Goal: Transaction & Acquisition: Purchase product/service

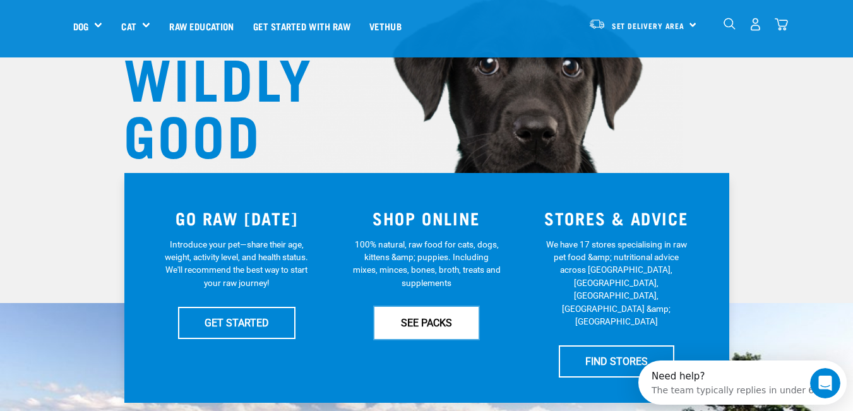
click at [437, 324] on link "SEE PACKS" at bounding box center [426, 323] width 104 height 32
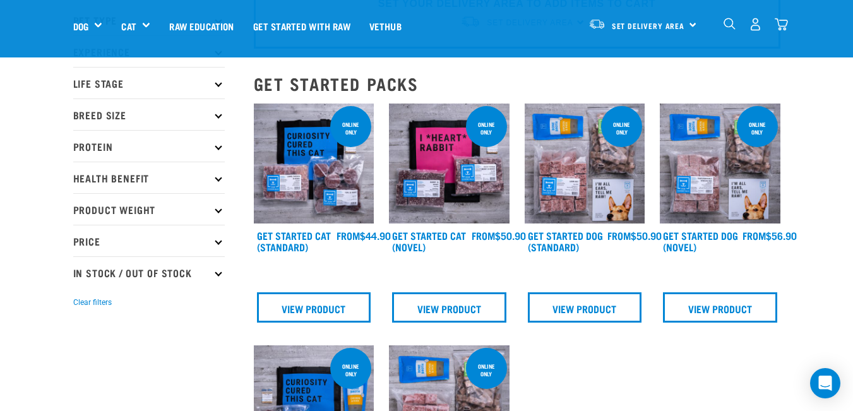
scroll to position [63, 0]
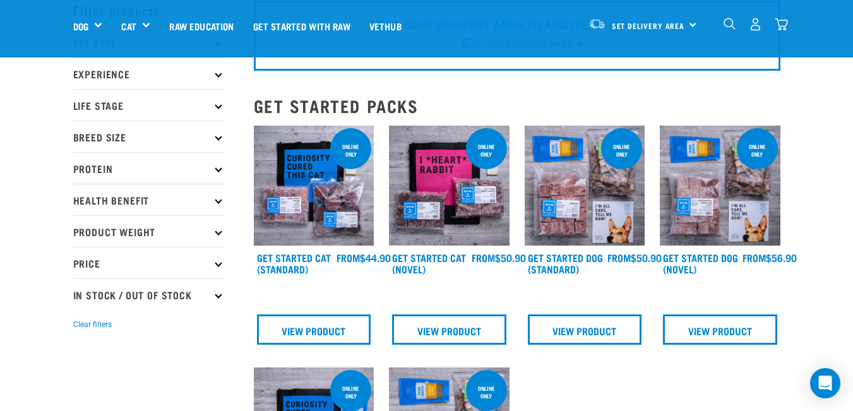
click at [591, 185] on img at bounding box center [585, 186] width 121 height 121
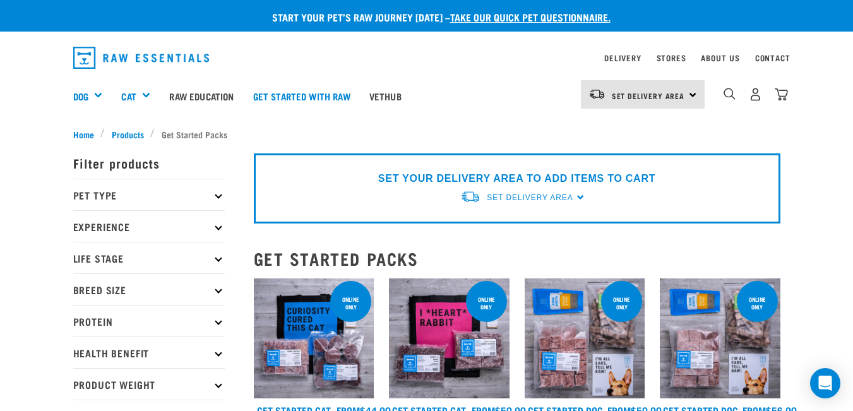
click at [218, 193] on icon at bounding box center [218, 194] width 7 height 7
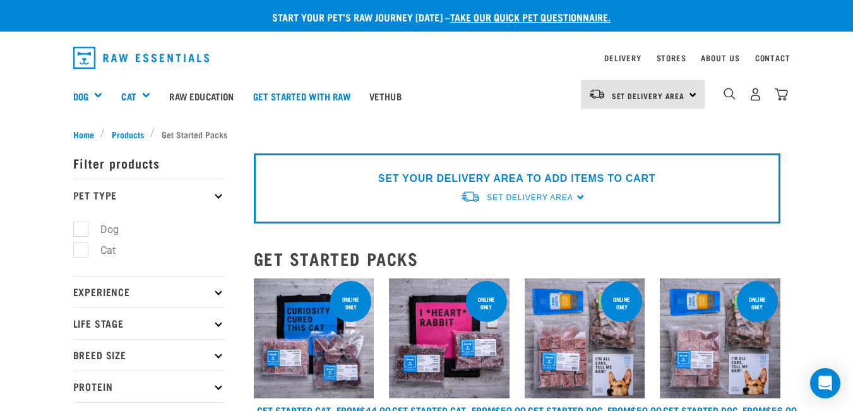
click at [86, 227] on label "Dog" at bounding box center [102, 230] width 44 height 16
click at [81, 227] on input "Dog" at bounding box center [77, 227] width 8 height 8
checkbox input "true"
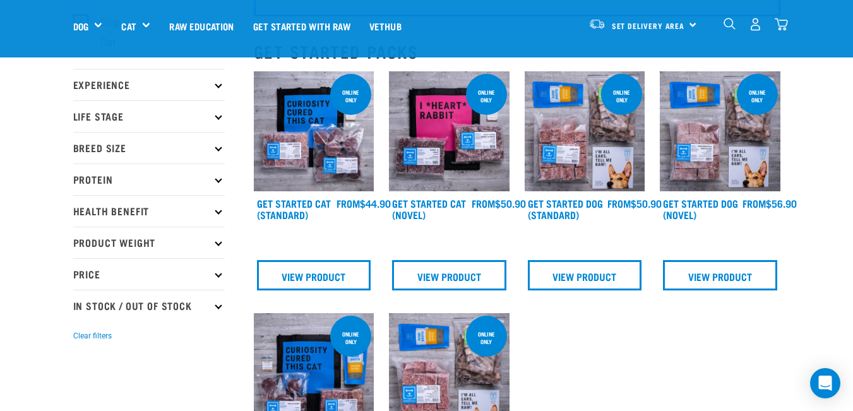
scroll to position [126, 0]
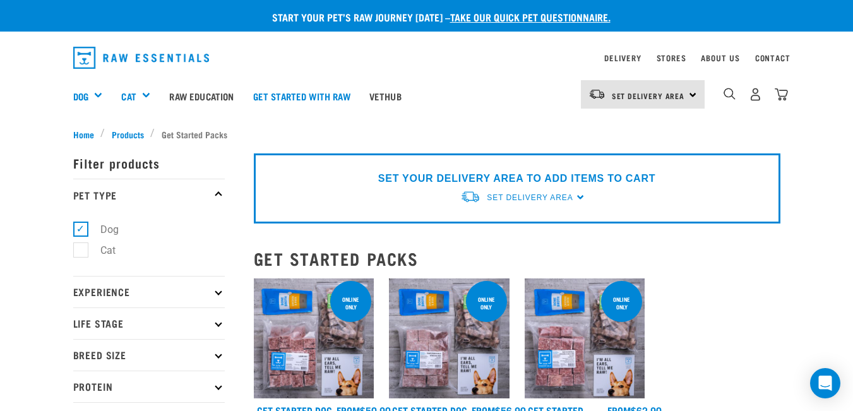
click at [219, 294] on icon at bounding box center [218, 291] width 7 height 7
click at [220, 294] on p "Experience" at bounding box center [148, 292] width 151 height 32
click at [218, 326] on icon at bounding box center [218, 323] width 7 height 7
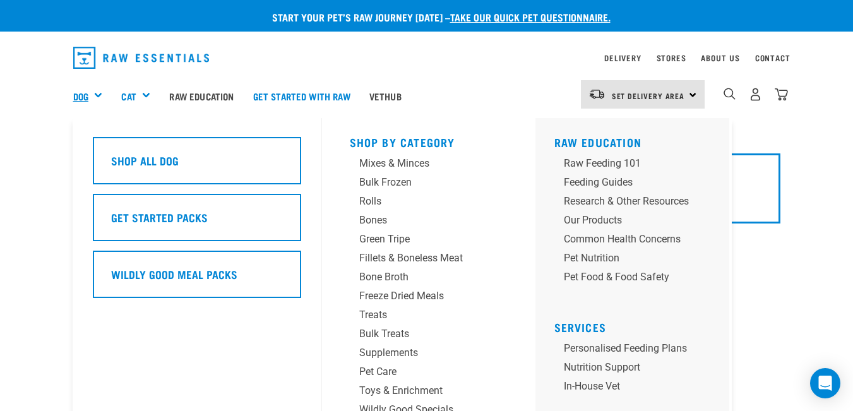
click at [88, 95] on link "Dog" at bounding box center [80, 96] width 15 height 15
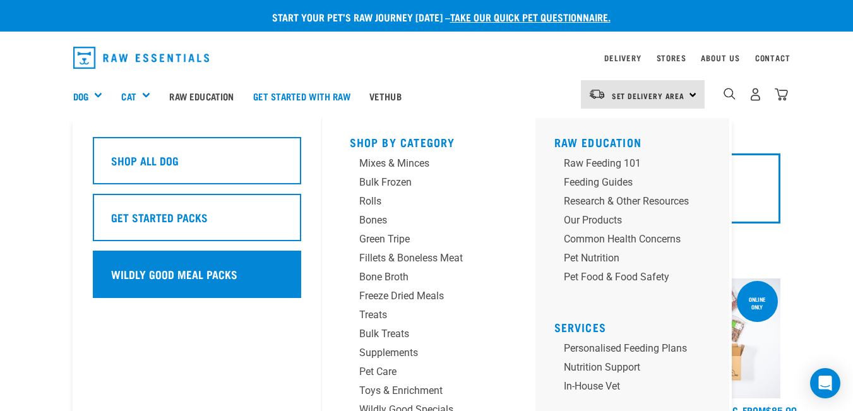
click at [177, 268] on h5 "Wildly Good Meal Packs" at bounding box center [174, 274] width 126 height 16
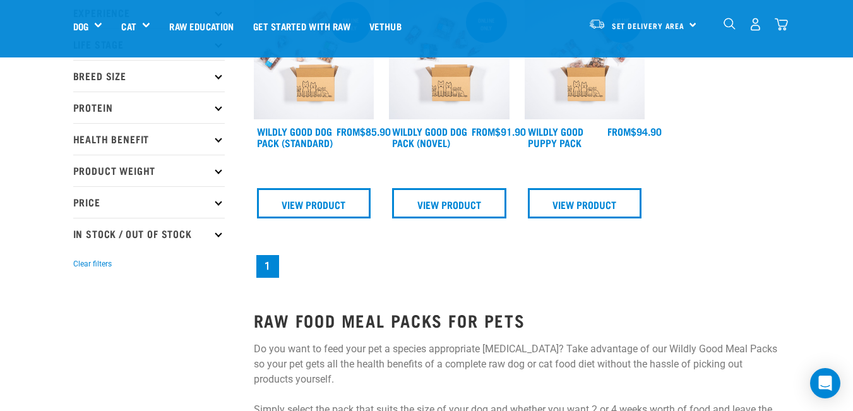
scroll to position [126, 0]
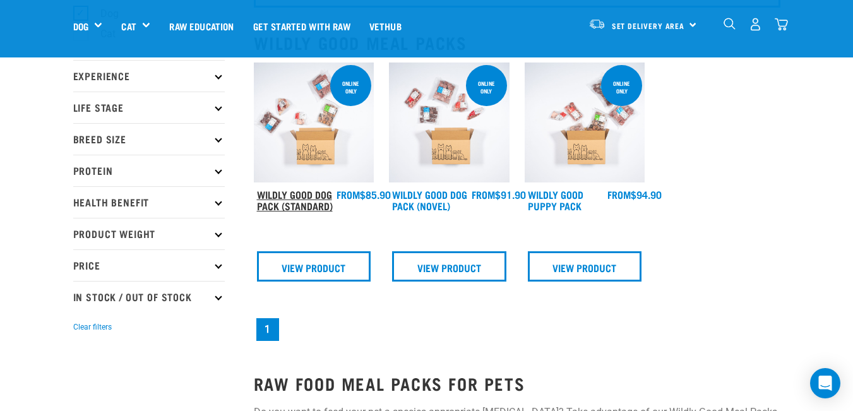
click at [306, 198] on link "Wildly Good Dog Pack (Standard)" at bounding box center [295, 199] width 76 height 17
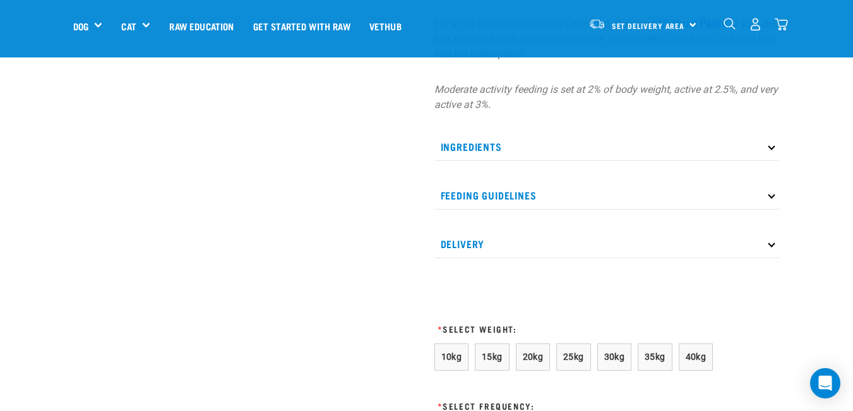
scroll to position [568, 0]
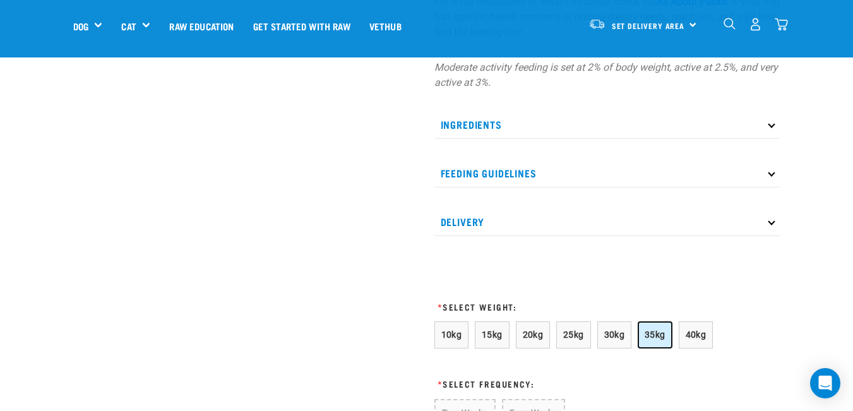
click at [650, 336] on span "35kg" at bounding box center [655, 335] width 21 height 10
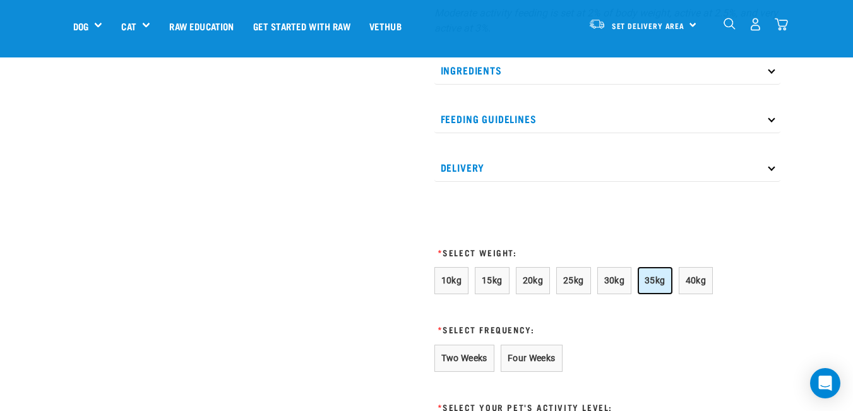
scroll to position [694, 0]
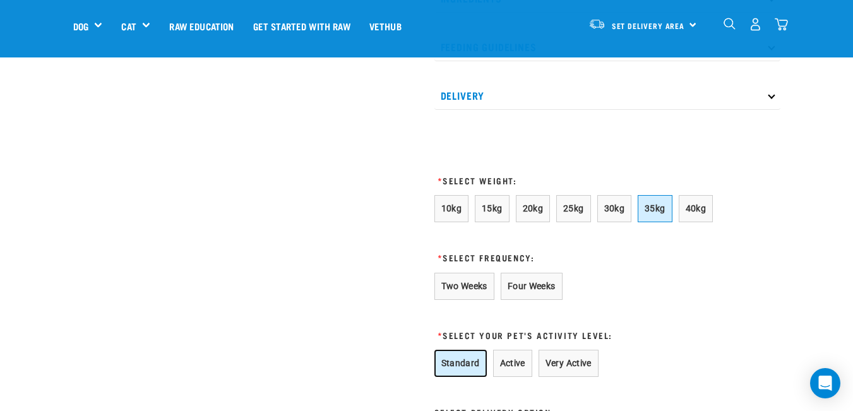
click at [462, 364] on button "Standard" at bounding box center [460, 363] width 52 height 27
click at [460, 287] on button "Two Weeks" at bounding box center [464, 286] width 60 height 27
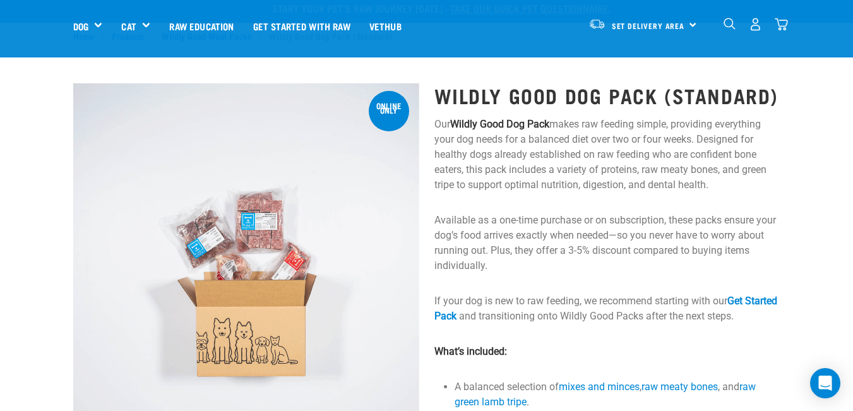
scroll to position [0, 0]
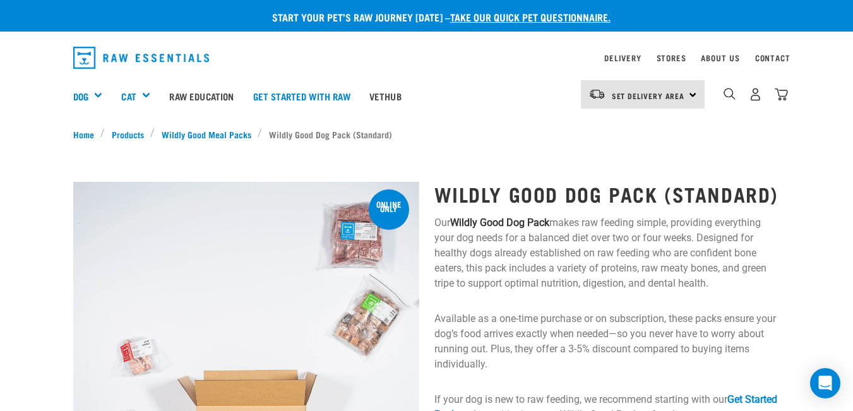
click at [141, 58] on img "dropdown navigation" at bounding box center [141, 58] width 136 height 22
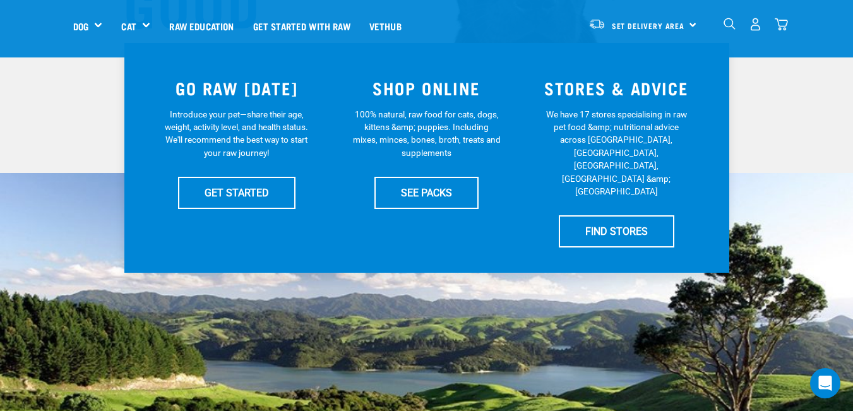
scroll to position [252, 0]
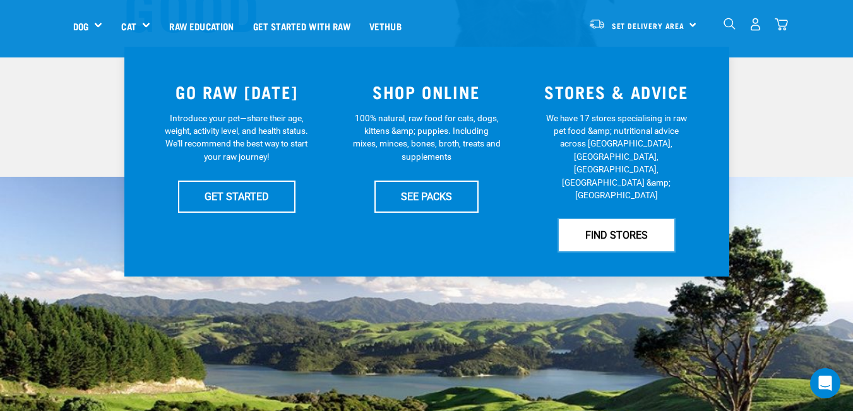
click at [618, 219] on link "FIND STORES" at bounding box center [617, 235] width 116 height 32
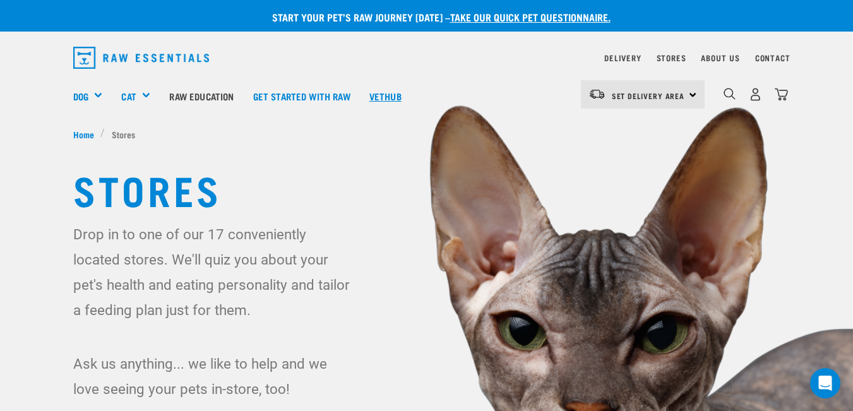
click at [387, 92] on link "Vethub" at bounding box center [385, 96] width 51 height 50
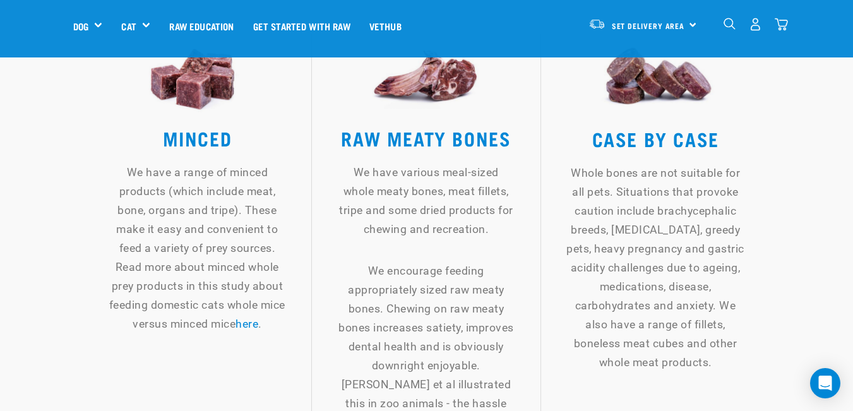
scroll to position [1767, 0]
click at [258, 317] on link "here" at bounding box center [246, 323] width 23 height 13
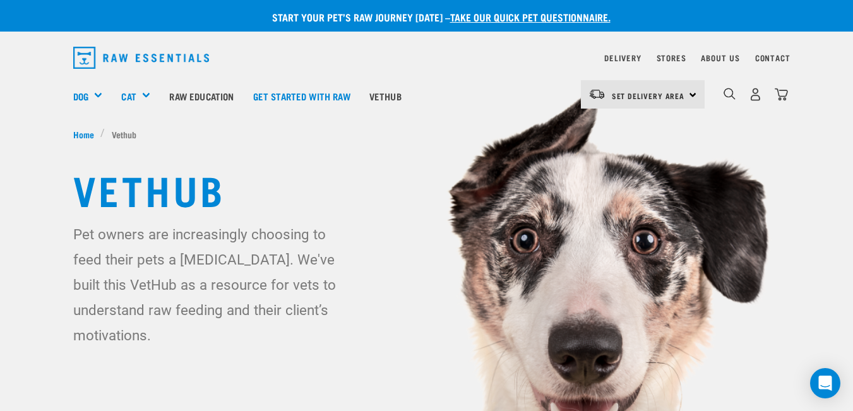
click at [127, 59] on img "dropdown navigation" at bounding box center [141, 58] width 136 height 22
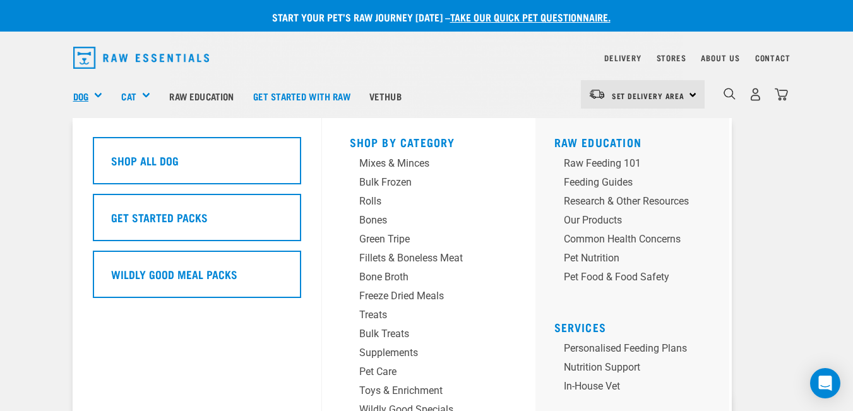
click at [82, 97] on link "Dog" at bounding box center [80, 96] width 15 height 15
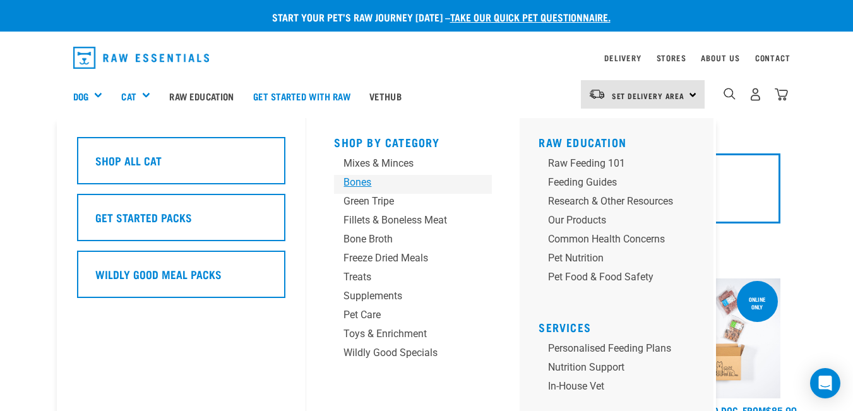
click at [359, 182] on div "Bones" at bounding box center [402, 182] width 118 height 15
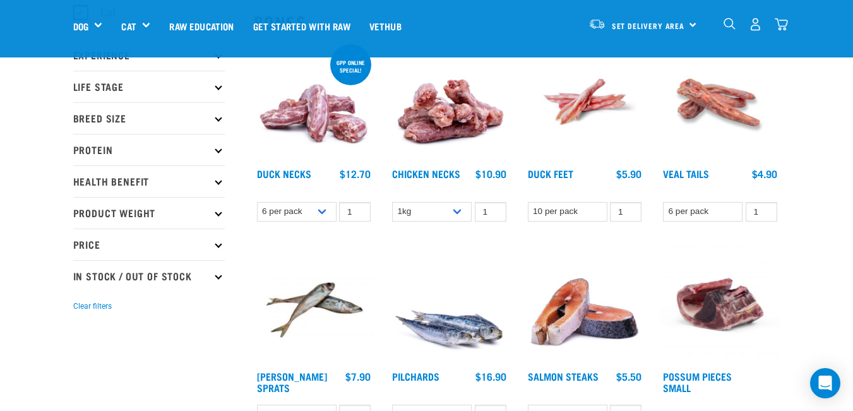
scroll to position [126, 0]
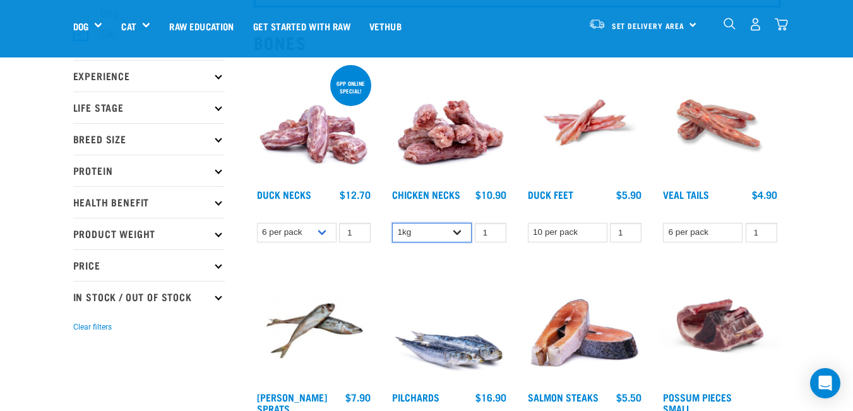
click at [455, 231] on select "1kg 2kg" at bounding box center [432, 233] width 80 height 20
click at [392, 223] on select "1kg 2kg" at bounding box center [432, 233] width 80 height 20
click at [456, 232] on select "1kg 2kg" at bounding box center [432, 233] width 80 height 20
click at [392, 223] on select "1kg 2kg" at bounding box center [432, 233] width 80 height 20
click at [458, 229] on select "1kg 2kg" at bounding box center [432, 233] width 80 height 20
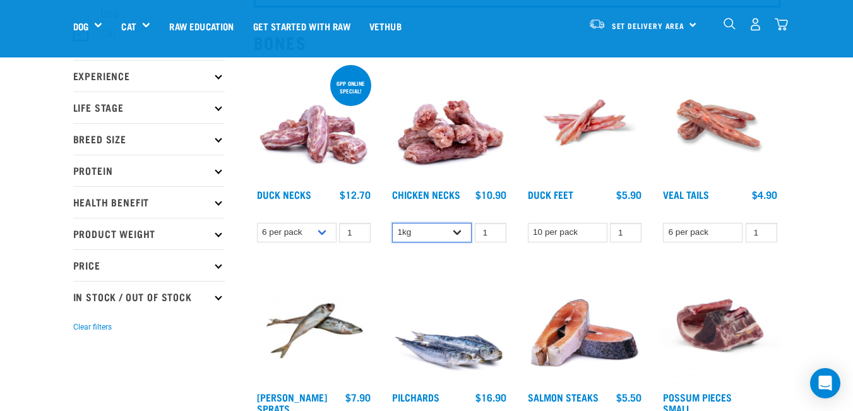
select select "7342"
click at [392, 223] on select "1kg 2kg" at bounding box center [432, 233] width 80 height 20
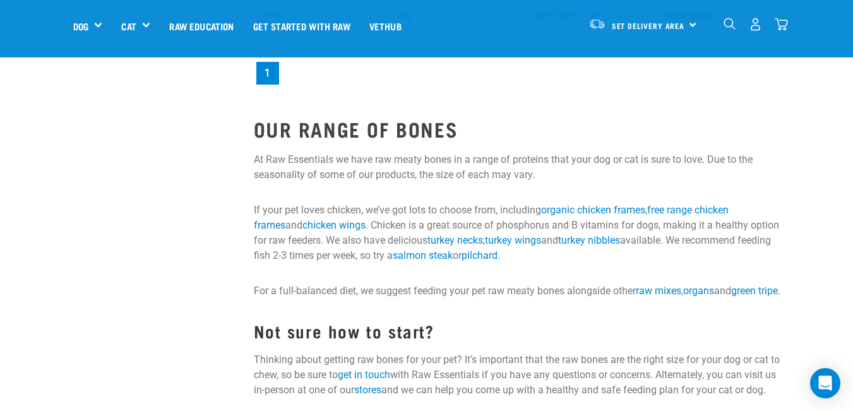
scroll to position [568, 0]
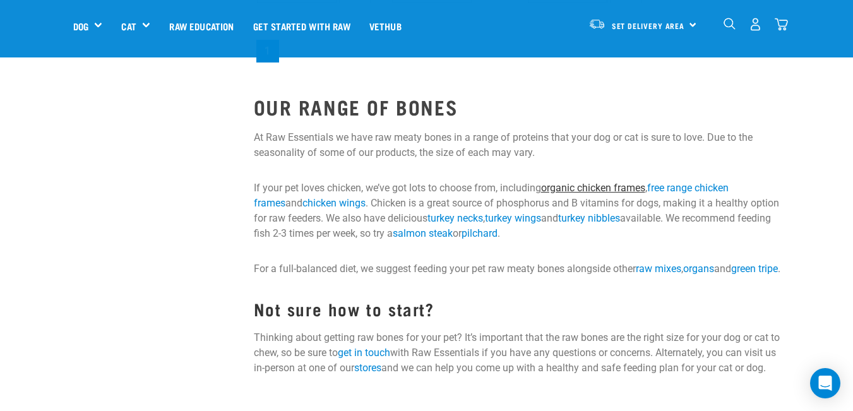
click at [597, 186] on link "organic chicken frames" at bounding box center [593, 188] width 104 height 12
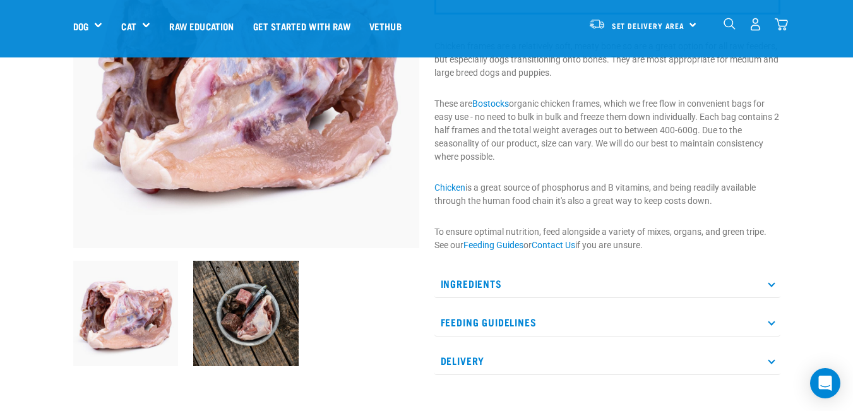
scroll to position [189, 0]
click at [511, 322] on p "Feeding Guidelines" at bounding box center [607, 323] width 346 height 28
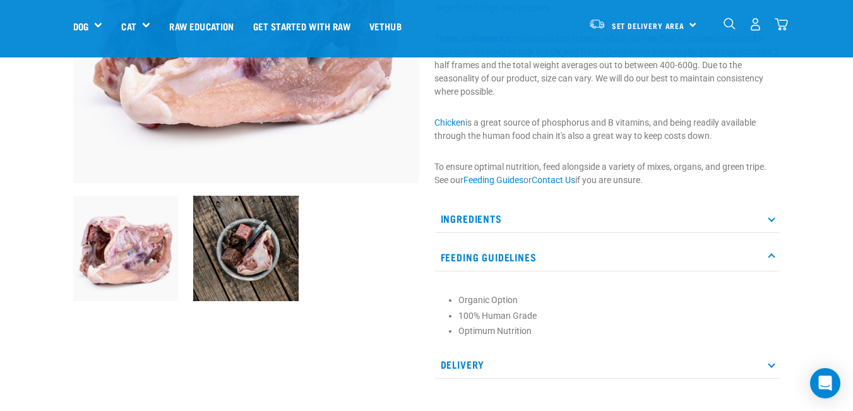
scroll to position [316, 0]
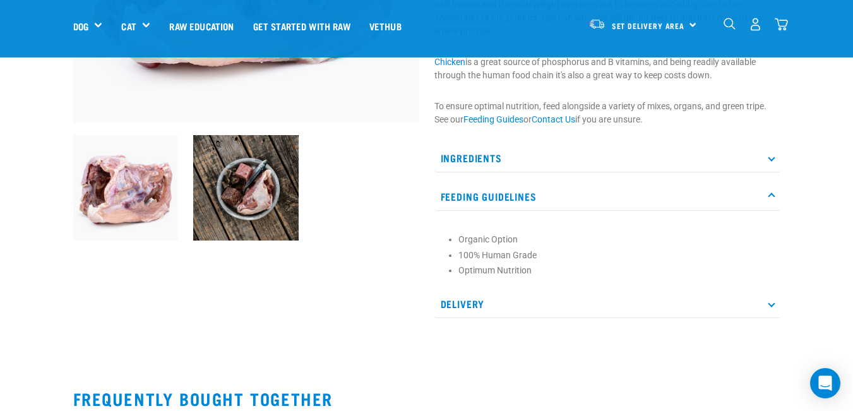
click at [771, 302] on icon at bounding box center [771, 303] width 7 height 7
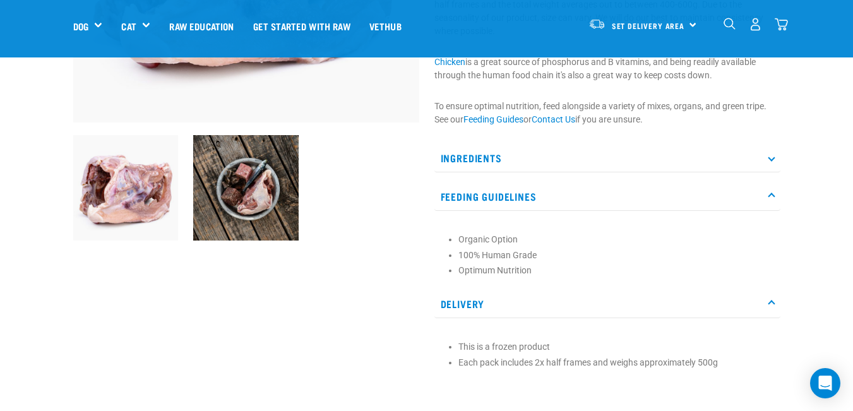
click at [769, 194] on icon at bounding box center [771, 196] width 7 height 7
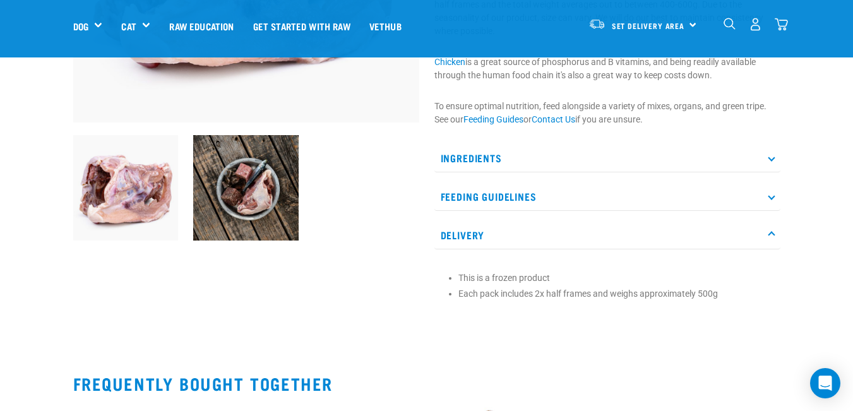
click at [775, 158] on icon at bounding box center [771, 157] width 7 height 7
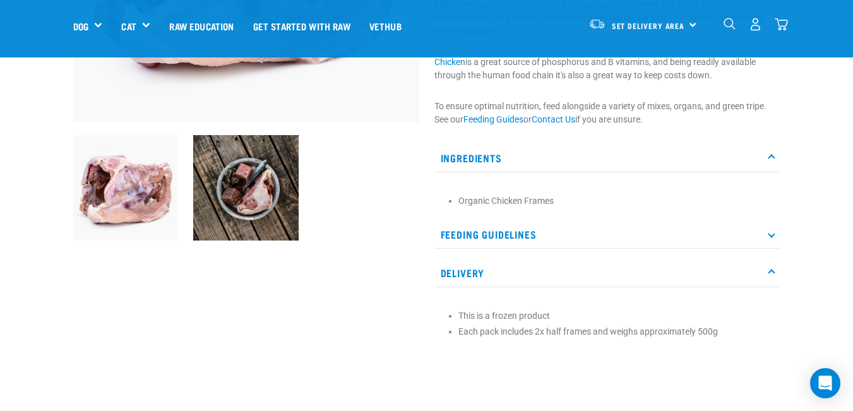
click at [775, 234] on icon at bounding box center [771, 233] width 7 height 7
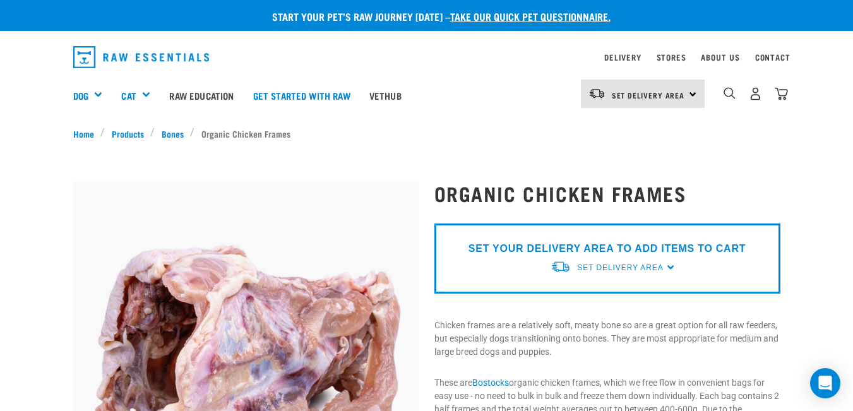
scroll to position [0, 0]
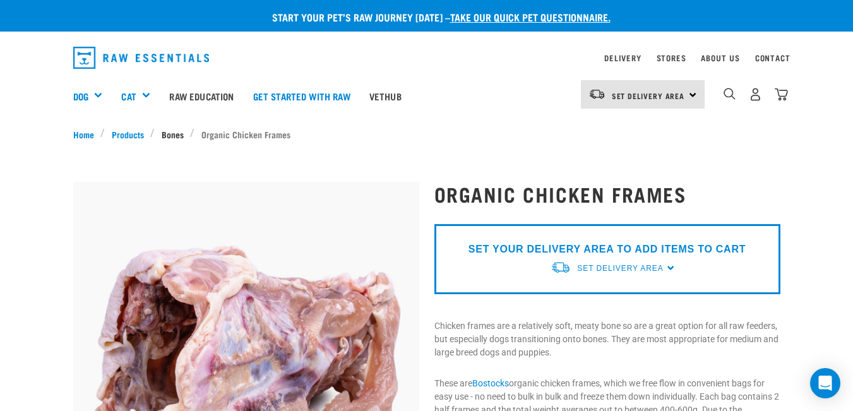
click at [172, 133] on link "Bones" at bounding box center [172, 134] width 35 height 13
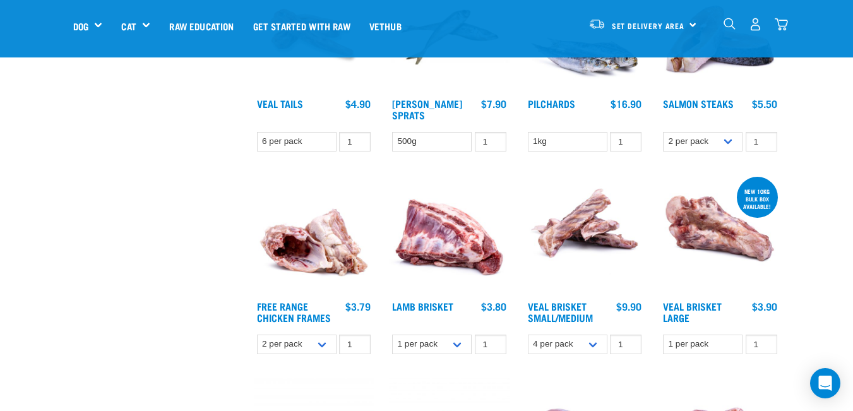
scroll to position [442, 0]
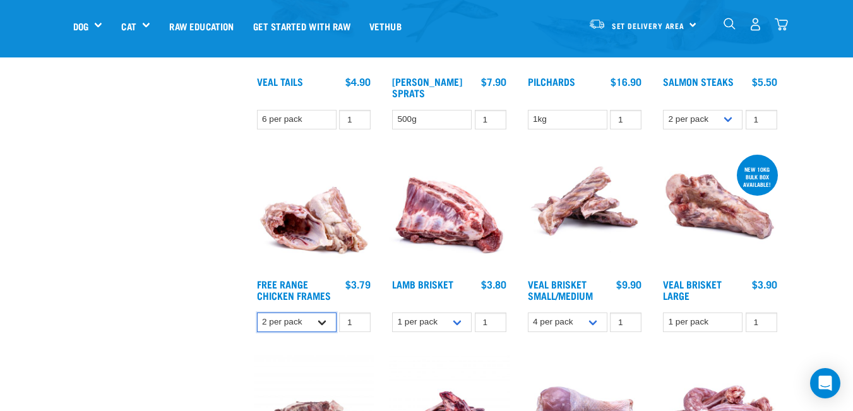
click at [323, 321] on select "2 per pack Bulk (14 pack)" at bounding box center [297, 322] width 80 height 20
select select "804"
click at [257, 312] on select "2 per pack Bulk (14 pack)" at bounding box center [297, 322] width 80 height 20
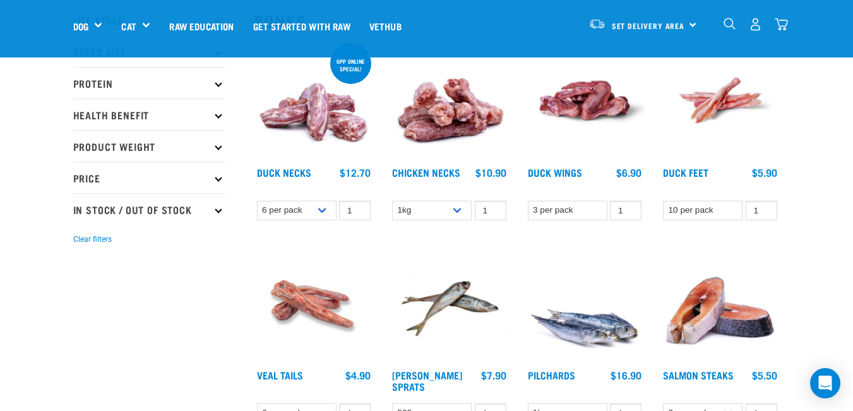
scroll to position [126, 0]
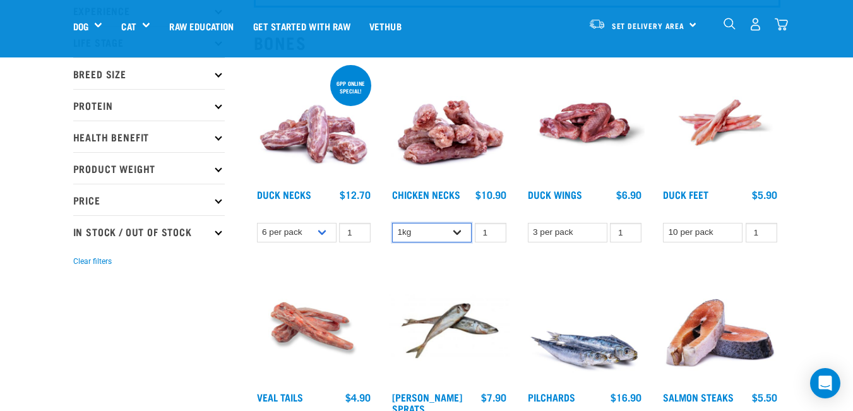
click at [461, 231] on select "1kg 2kg" at bounding box center [432, 233] width 80 height 20
select select "7342"
click at [392, 223] on select "1kg 2kg" at bounding box center [432, 233] width 80 height 20
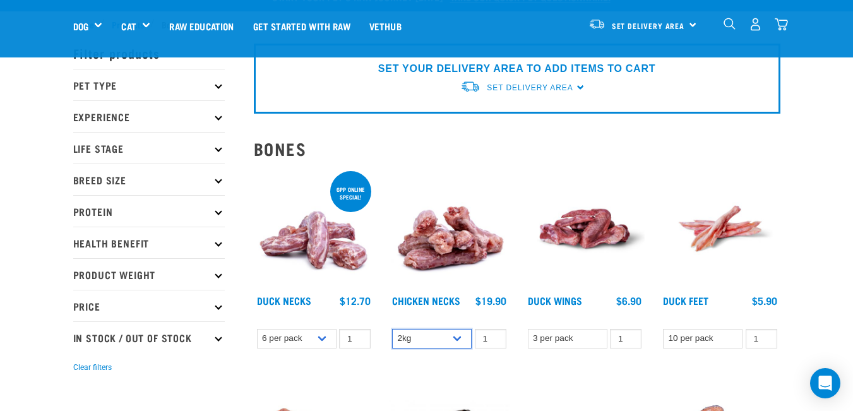
scroll to position [0, 0]
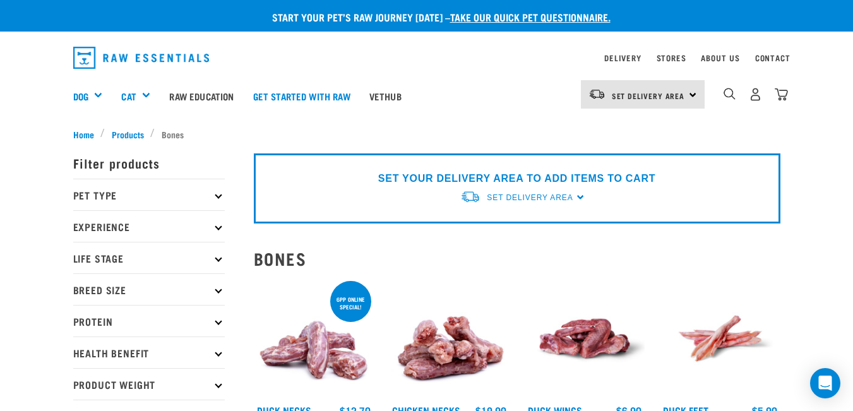
click at [691, 94] on div "Set Delivery Area [GEOGRAPHIC_DATA]" at bounding box center [643, 94] width 124 height 28
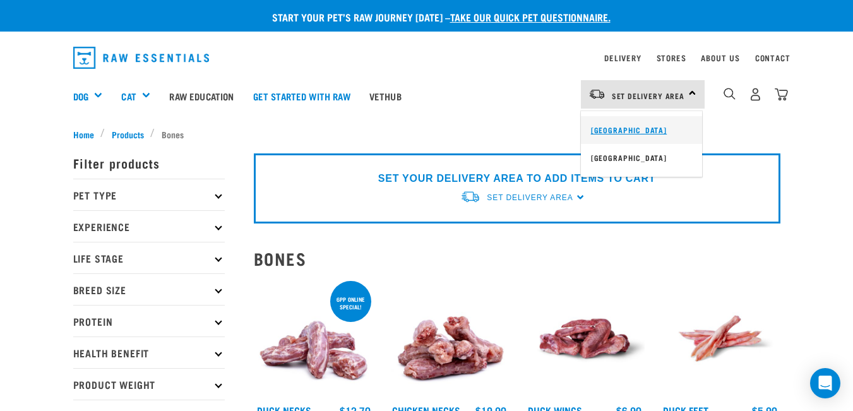
click at [639, 127] on link "[GEOGRAPHIC_DATA]" at bounding box center [641, 130] width 121 height 28
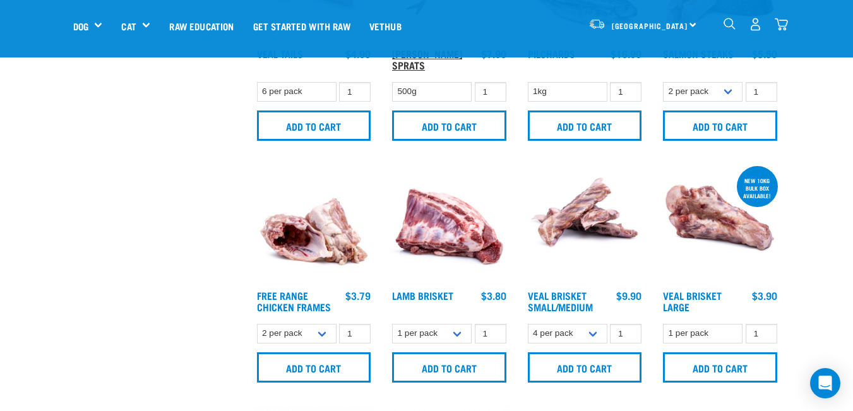
scroll to position [537, 0]
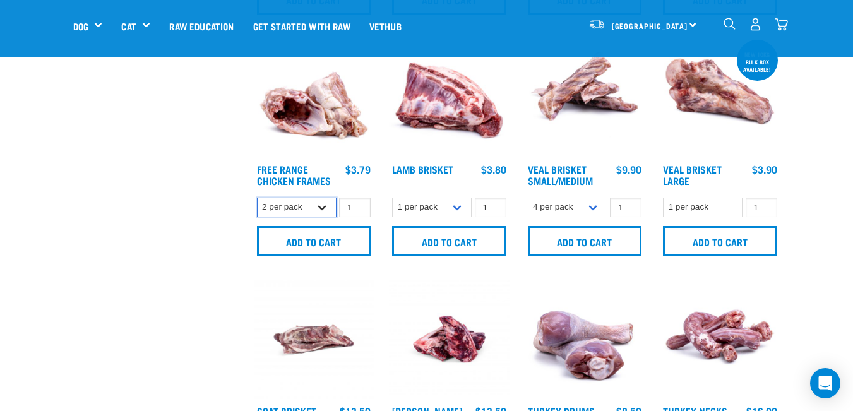
click at [322, 206] on select "2 per pack Bulk (14 pack)" at bounding box center [297, 208] width 80 height 20
select select "804"
click at [257, 198] on select "2 per pack Bulk (14 pack)" at bounding box center [297, 208] width 80 height 20
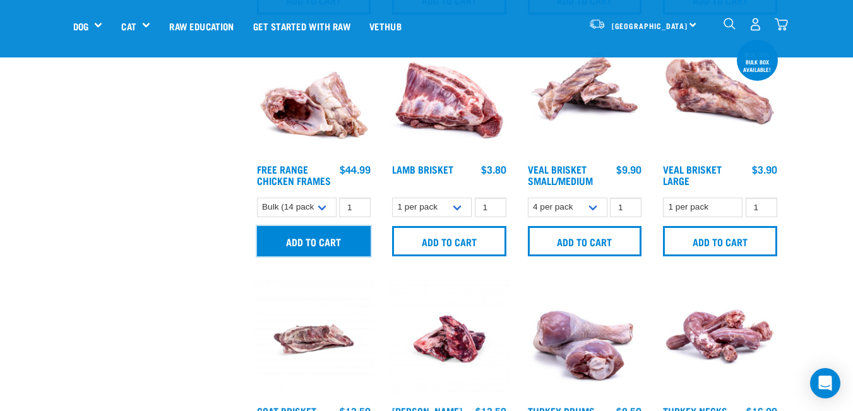
click at [320, 243] on input "Add to cart" at bounding box center [314, 241] width 114 height 30
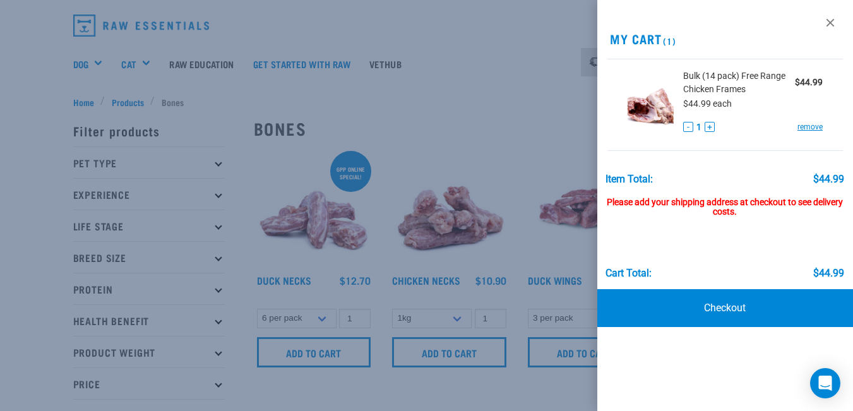
scroll to position [95, 0]
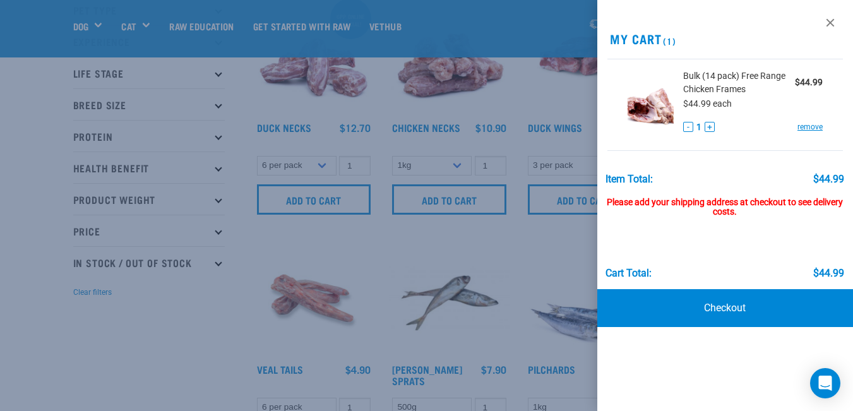
click at [456, 163] on div at bounding box center [426, 205] width 853 height 411
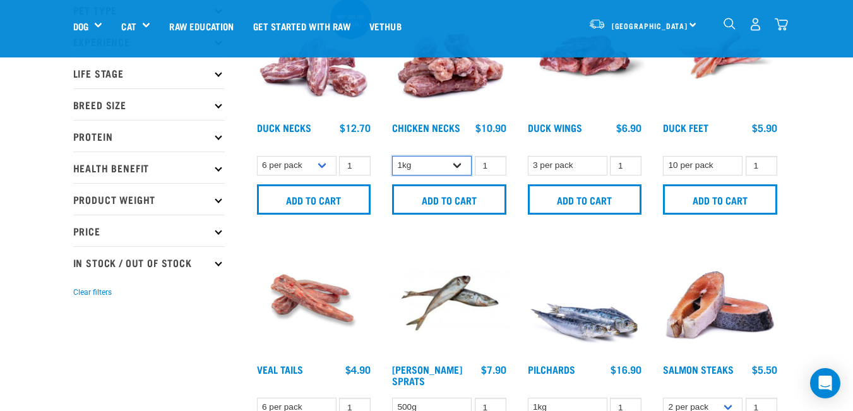
click at [460, 165] on select "1kg 2kg" at bounding box center [432, 166] width 80 height 20
select select "7342"
click at [392, 156] on select "1kg 2kg" at bounding box center [432, 166] width 80 height 20
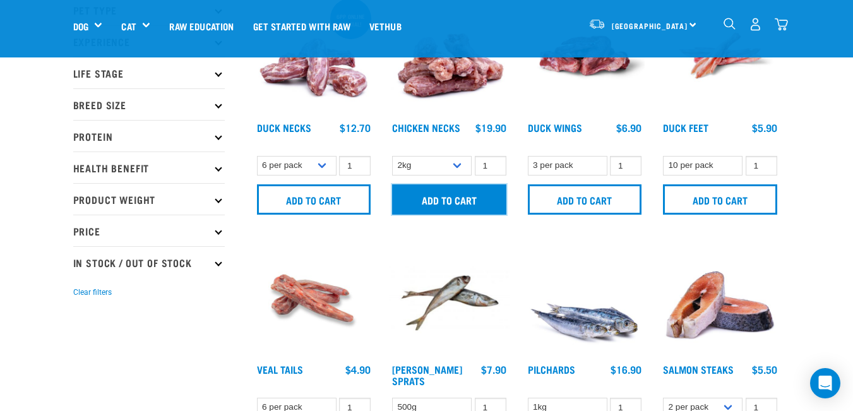
click at [444, 203] on input "Add to cart" at bounding box center [449, 199] width 114 height 30
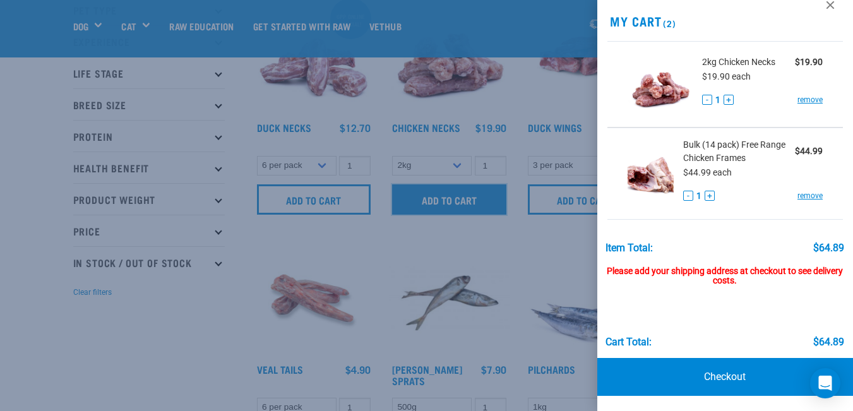
scroll to position [158, 0]
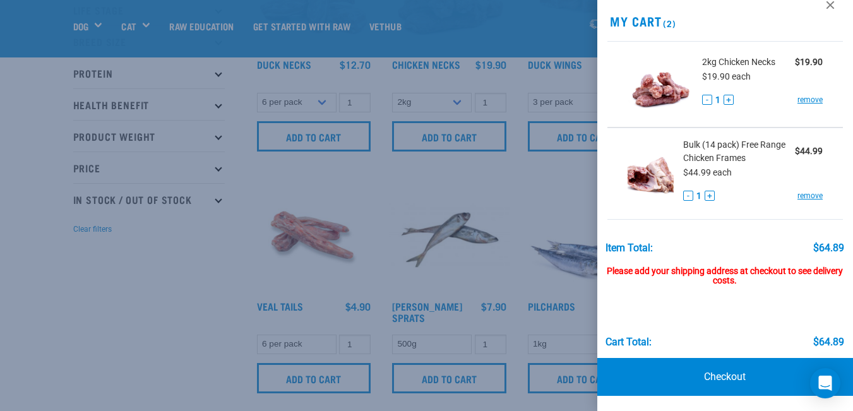
click at [739, 272] on div "Please add your shipping address at checkout to see delivery costs." at bounding box center [724, 270] width 239 height 33
click at [804, 194] on link "remove" at bounding box center [809, 195] width 25 height 11
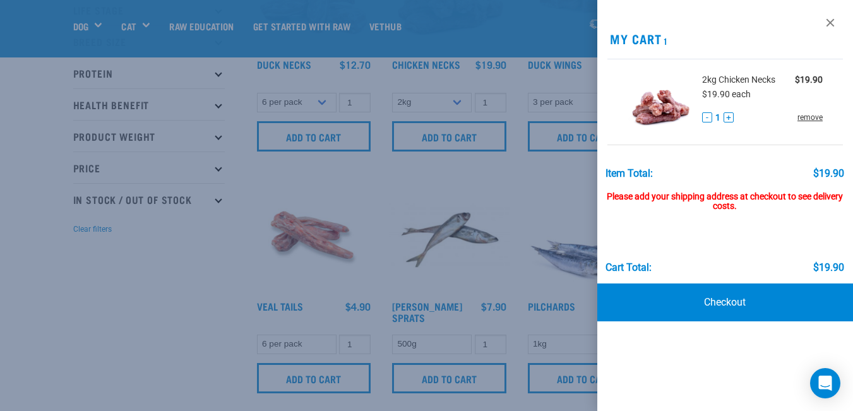
click at [805, 117] on link "remove" at bounding box center [809, 117] width 25 height 11
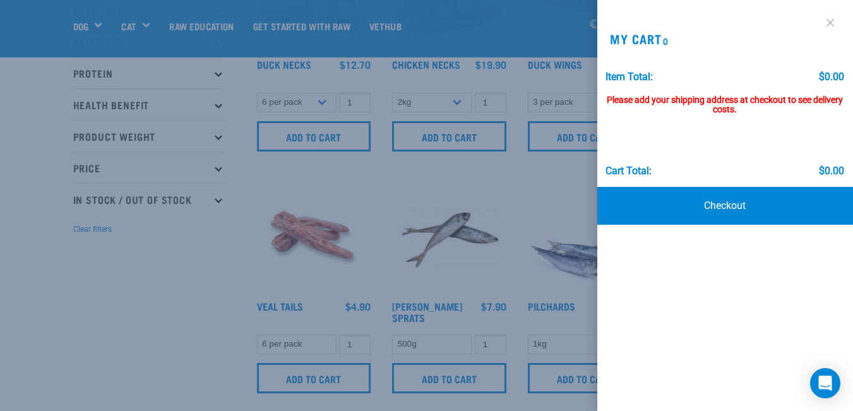
click at [828, 27] on link at bounding box center [830, 23] width 20 height 20
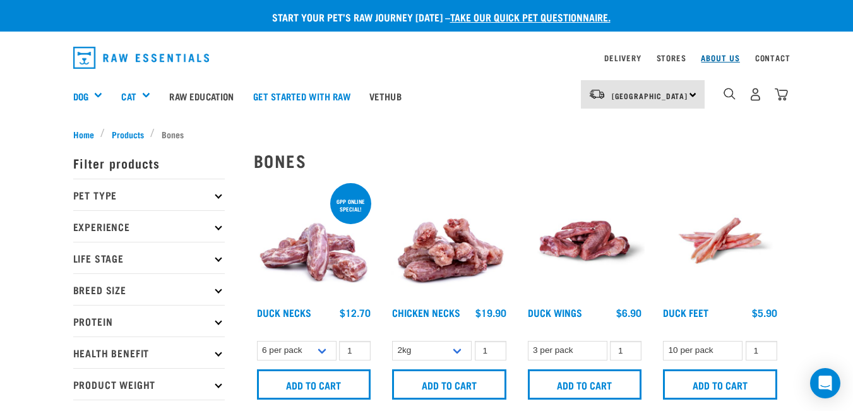
click at [726, 57] on link "About Us" at bounding box center [720, 58] width 39 height 4
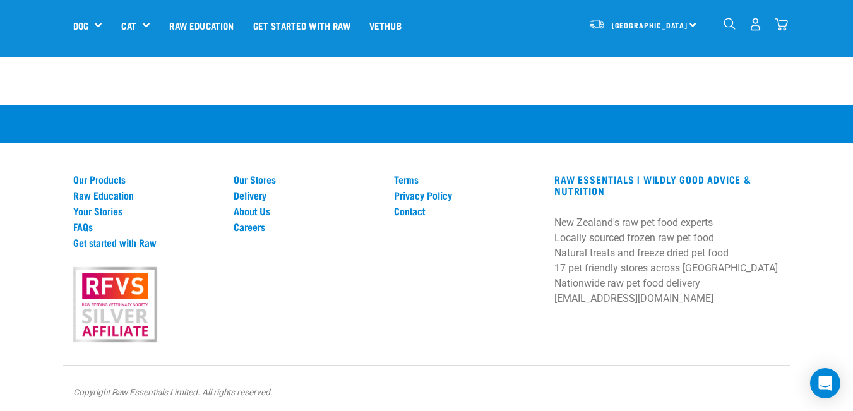
scroll to position [1883, 0]
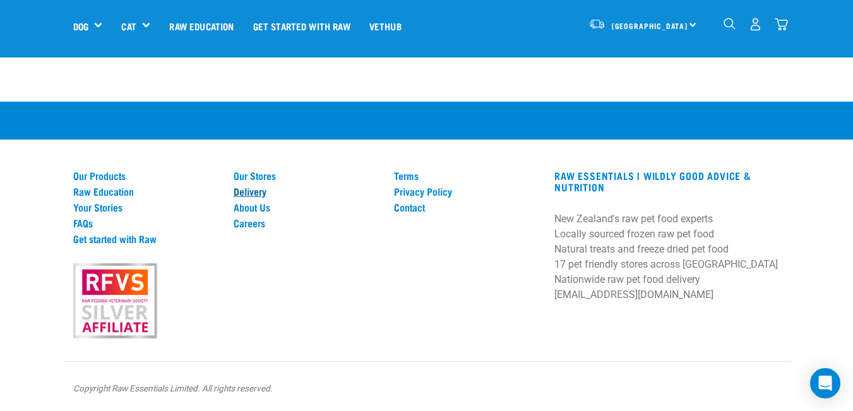
click at [256, 191] on link "Delivery" at bounding box center [306, 191] width 145 height 11
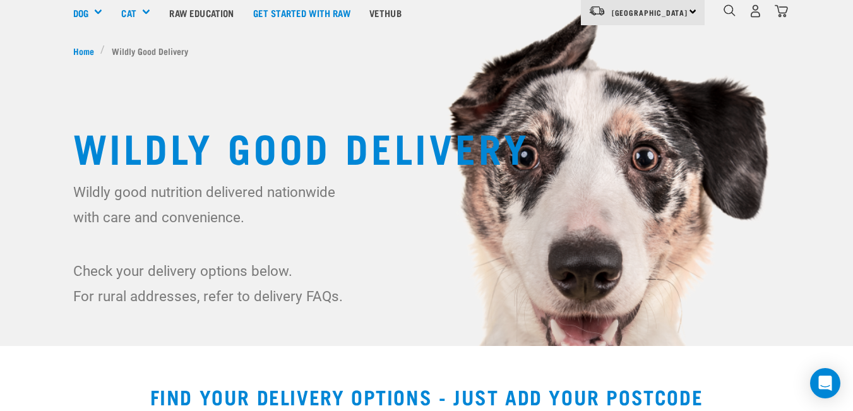
scroll to position [252, 0]
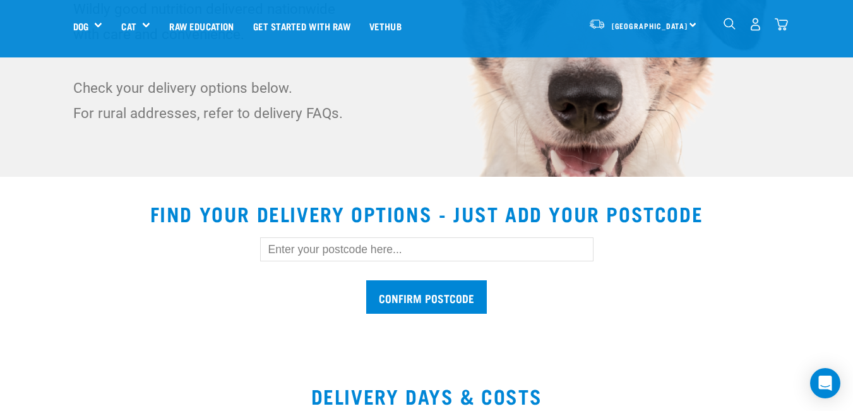
click at [343, 249] on input "text" at bounding box center [426, 249] width 333 height 24
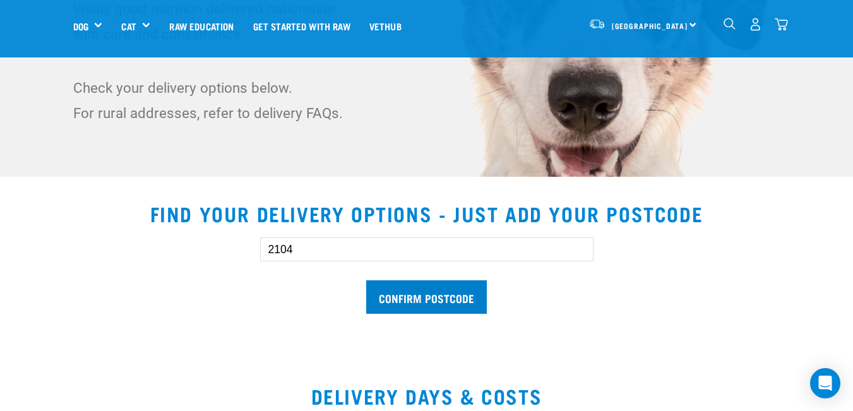
type input "2104"
click at [419, 300] on input "Confirm postcode" at bounding box center [426, 296] width 121 height 33
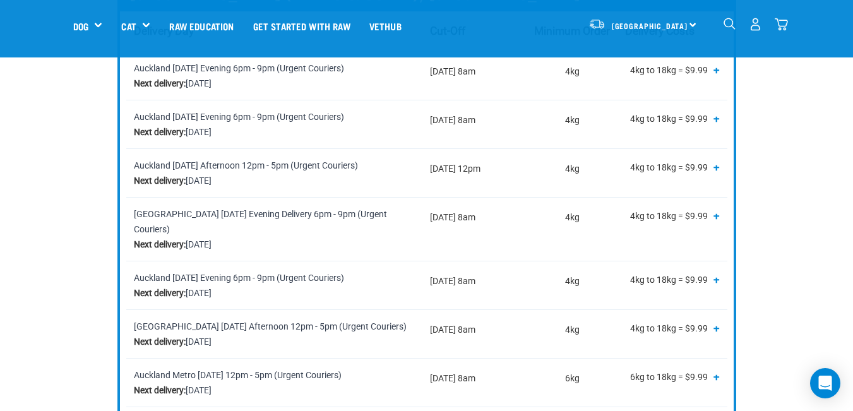
scroll to position [568, 0]
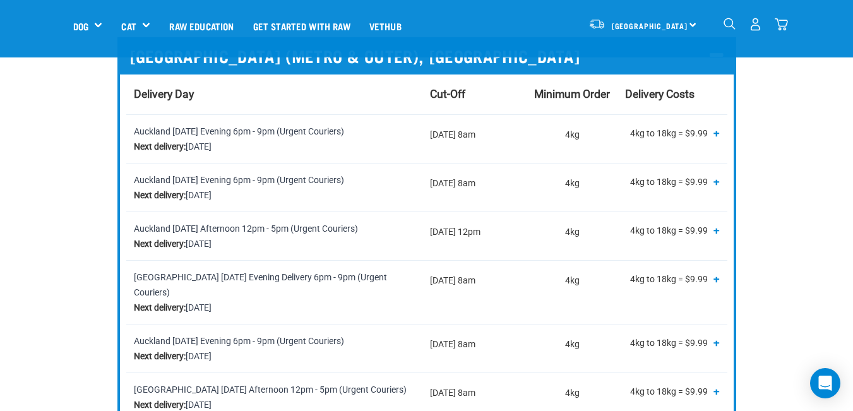
click at [715, 231] on span "+" at bounding box center [716, 229] width 6 height 13
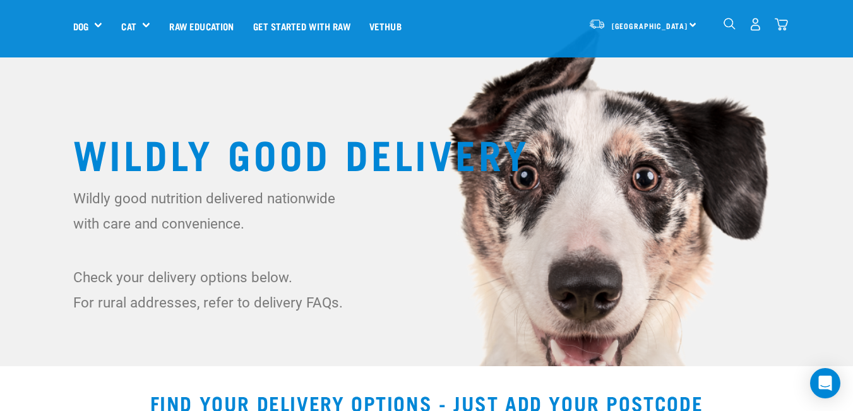
scroll to position [0, 0]
